Goal: Information Seeking & Learning: Learn about a topic

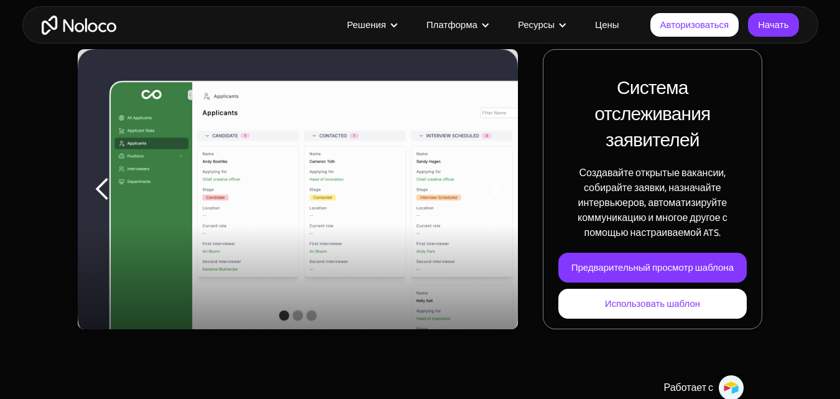
scroll to position [187, 0]
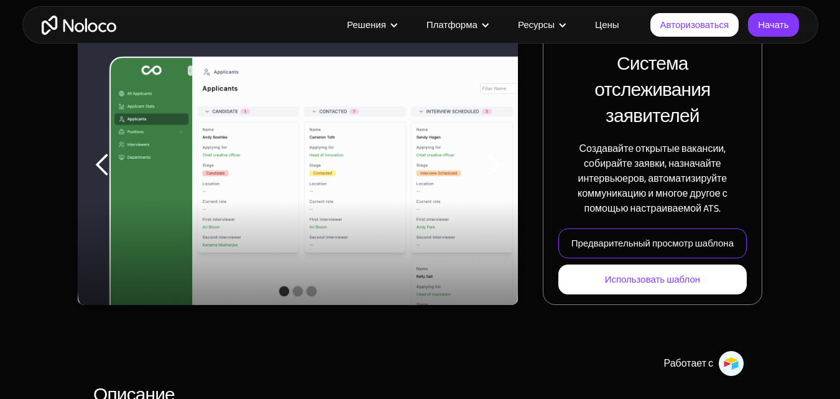
click at [635, 244] on font "Предварительный просмотр шаблона" at bounding box center [652, 242] width 162 height 17
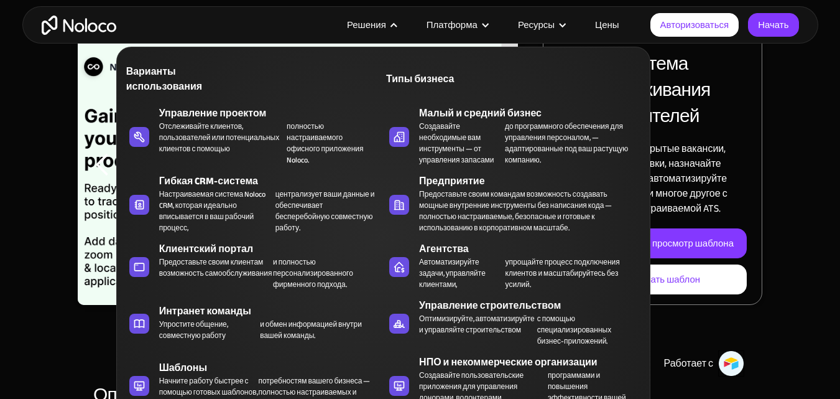
click at [393, 24] on div at bounding box center [393, 25] width 9 height 9
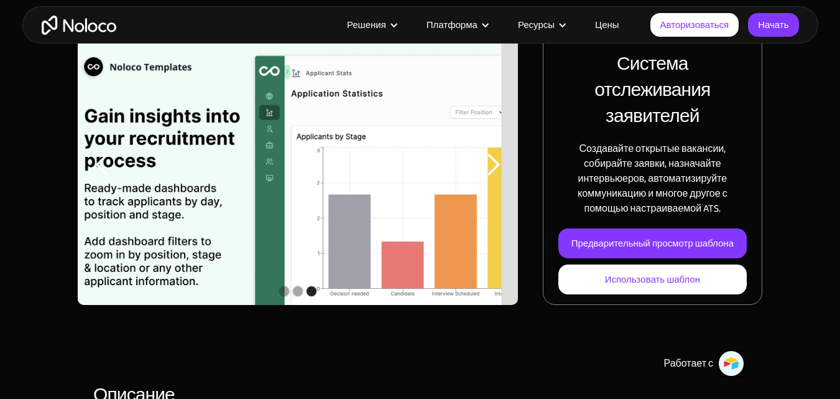
click at [393, 24] on div at bounding box center [393, 25] width 9 height 9
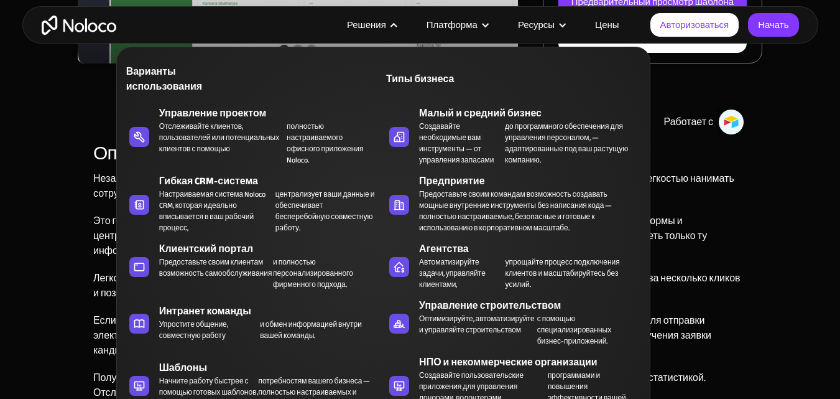
scroll to position [435, 0]
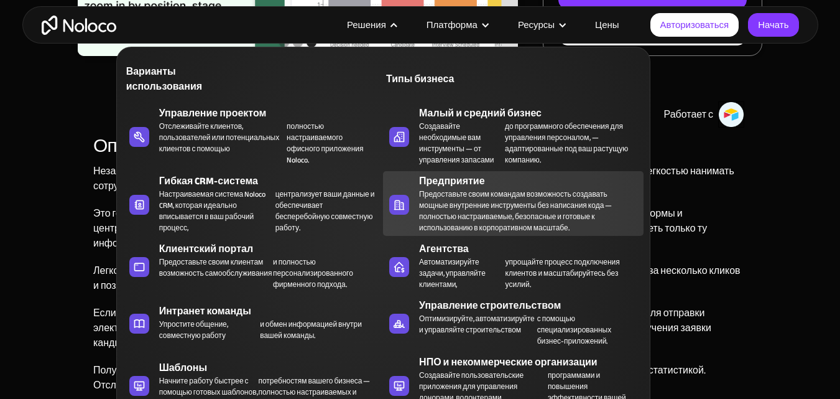
click at [409, 210] on icon at bounding box center [399, 204] width 20 height 12
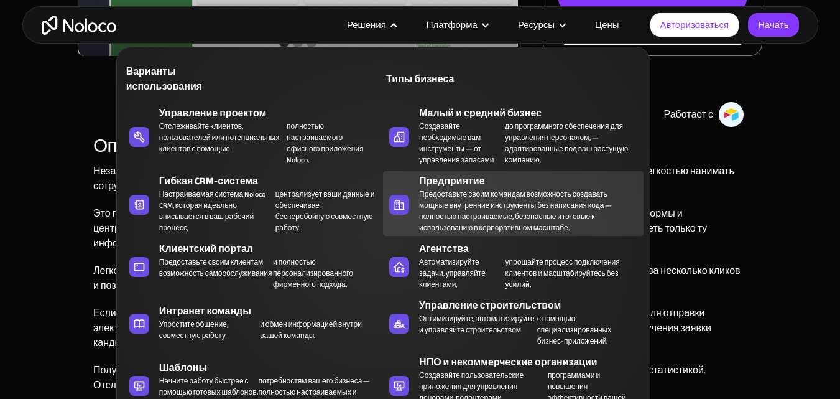
click at [409, 210] on icon at bounding box center [399, 204] width 20 height 12
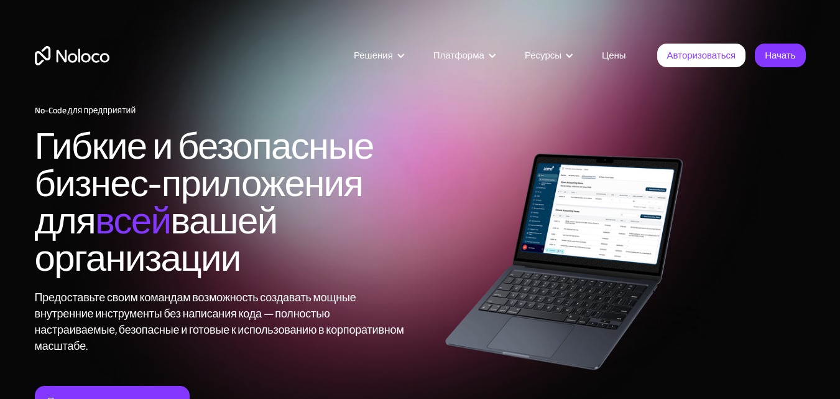
click at [601, 57] on link "Цены" at bounding box center [613, 55] width 55 height 16
click at [619, 54] on font "Цены" at bounding box center [614, 55] width 24 height 17
